Goal: Subscribe to service/newsletter

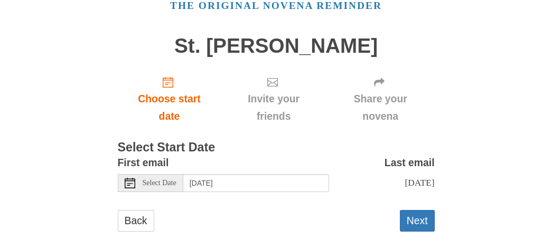
scroll to position [76, 0]
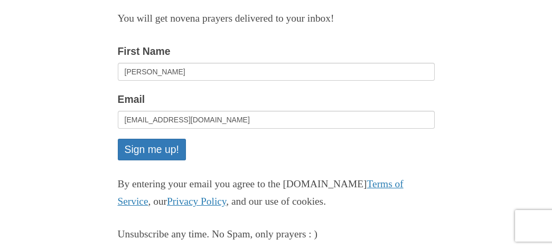
scroll to position [224, 0]
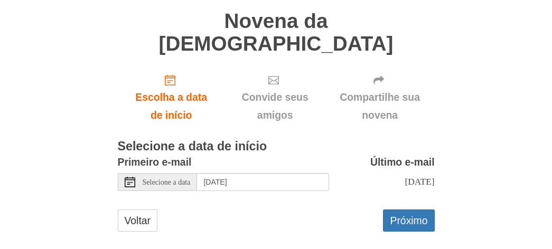
scroll to position [78, 0]
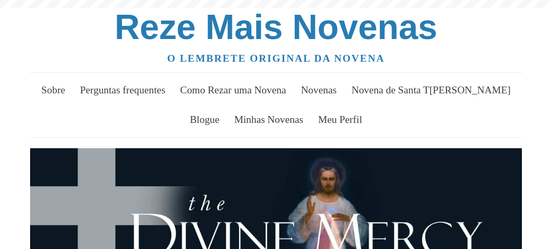
scroll to position [370, 0]
